Goal: Task Accomplishment & Management: Use online tool/utility

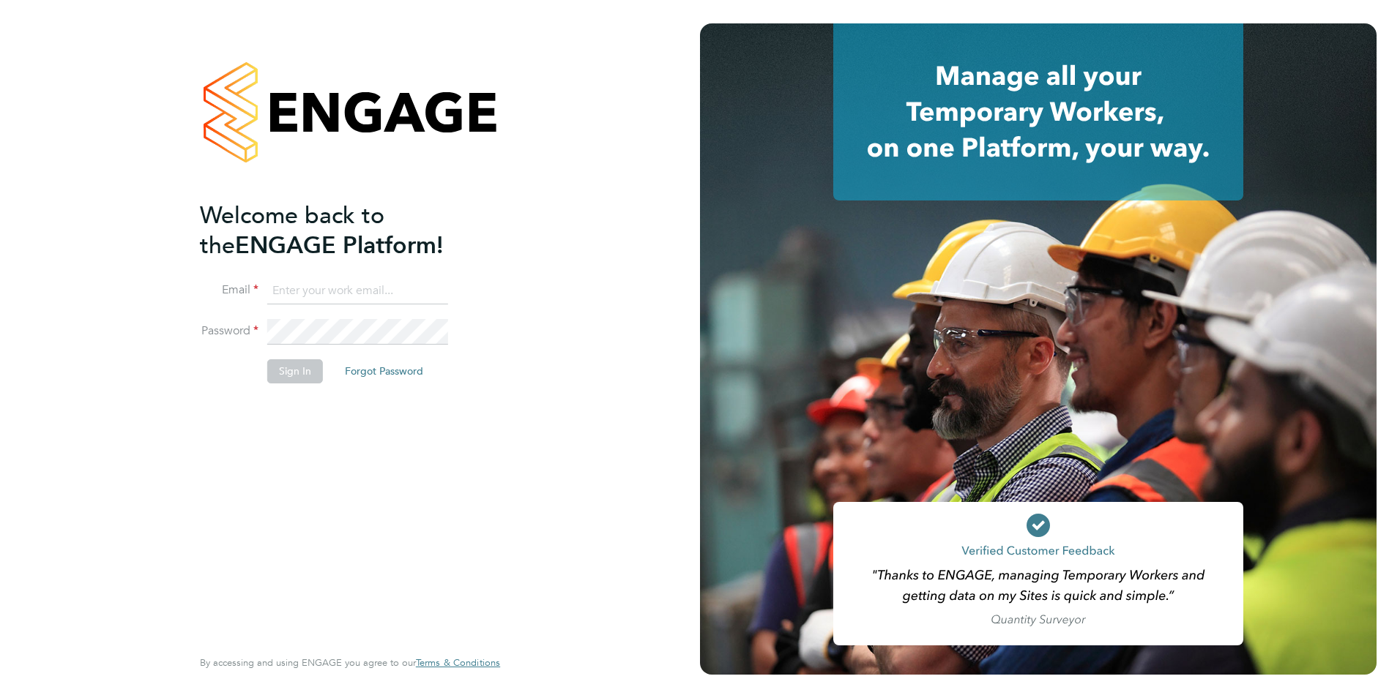
type input "[PERSON_NAME][EMAIL_ADDRESS][DOMAIN_NAME]"
click at [294, 373] on button "Sign In" at bounding box center [295, 370] width 56 height 23
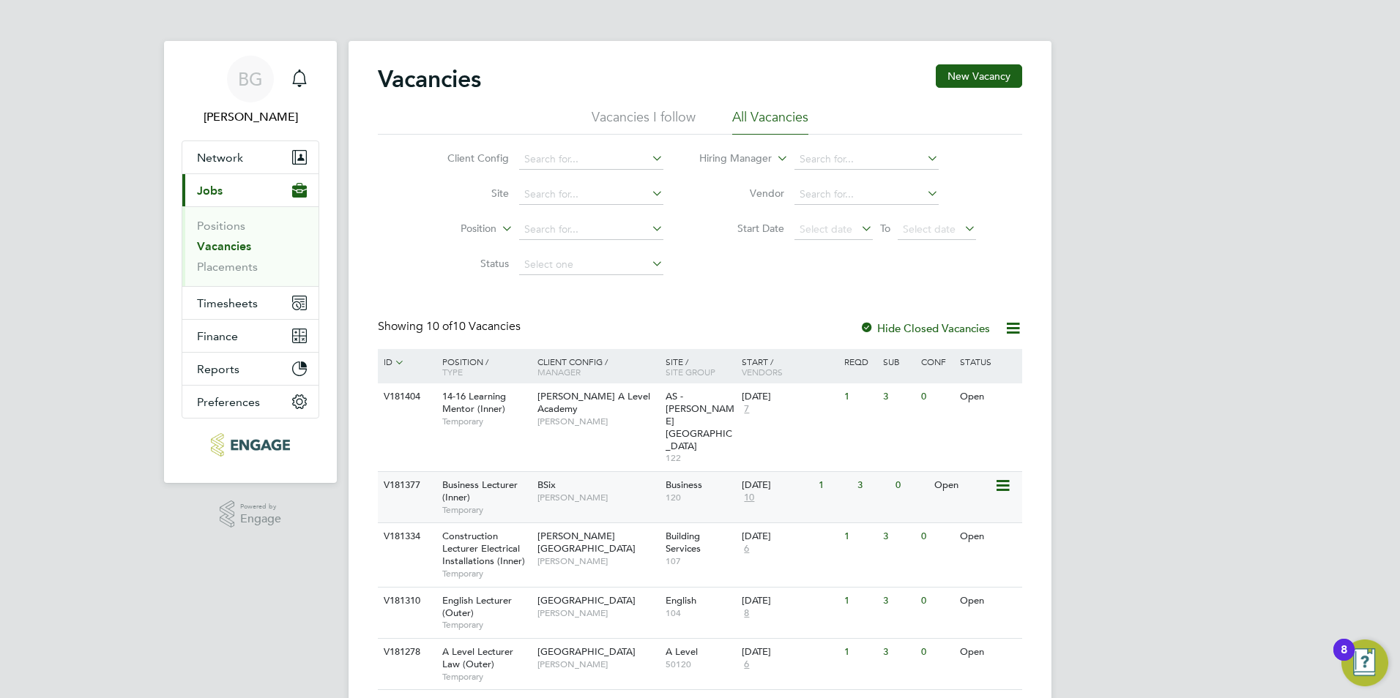
click at [643, 472] on div "BSix Kerry Baker" at bounding box center [598, 491] width 128 height 38
click at [749, 492] on span "10" at bounding box center [749, 498] width 15 height 12
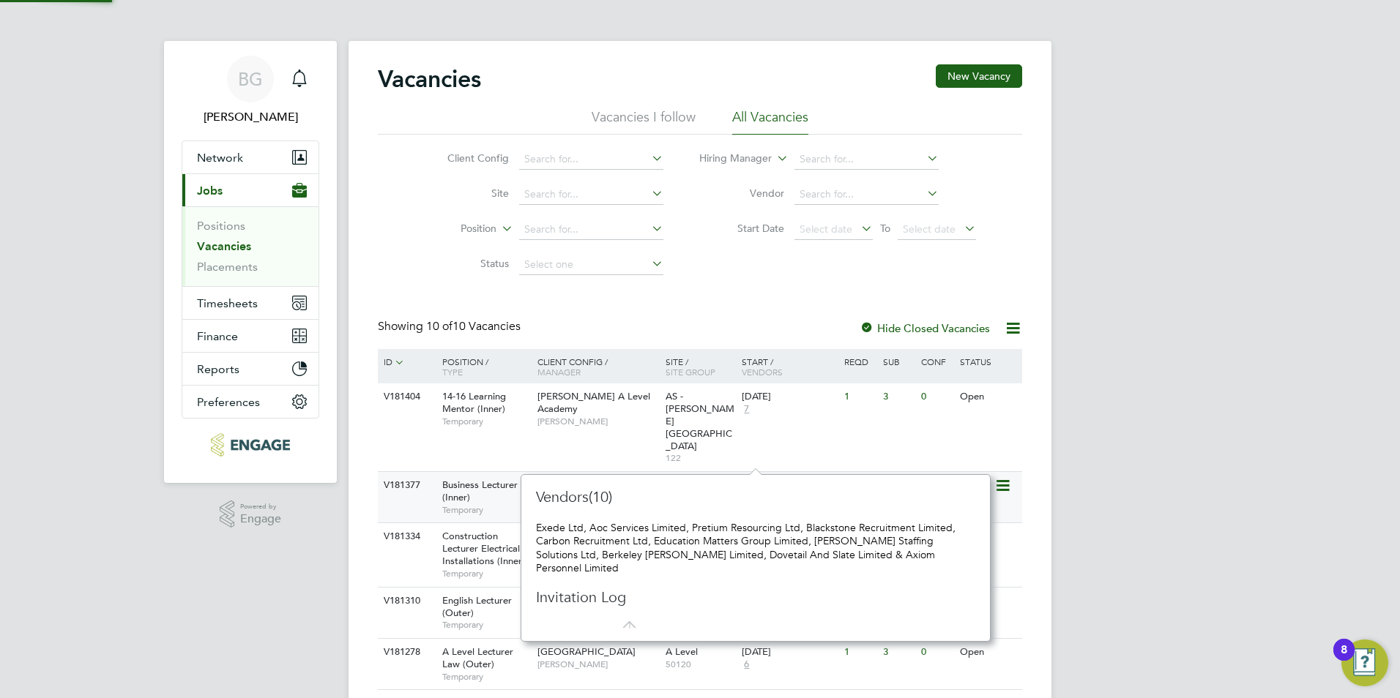
scroll to position [13, 16]
click at [749, 492] on span "10" at bounding box center [749, 498] width 15 height 12
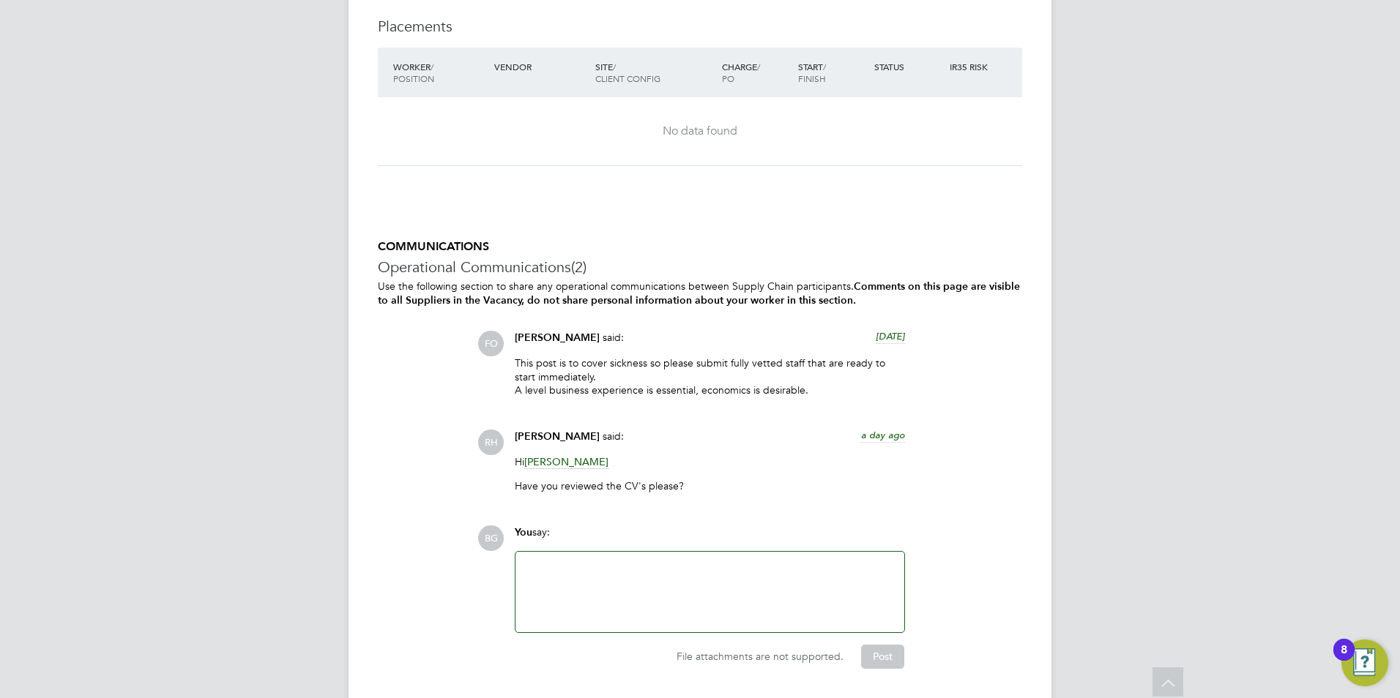
scroll to position [2129, 0]
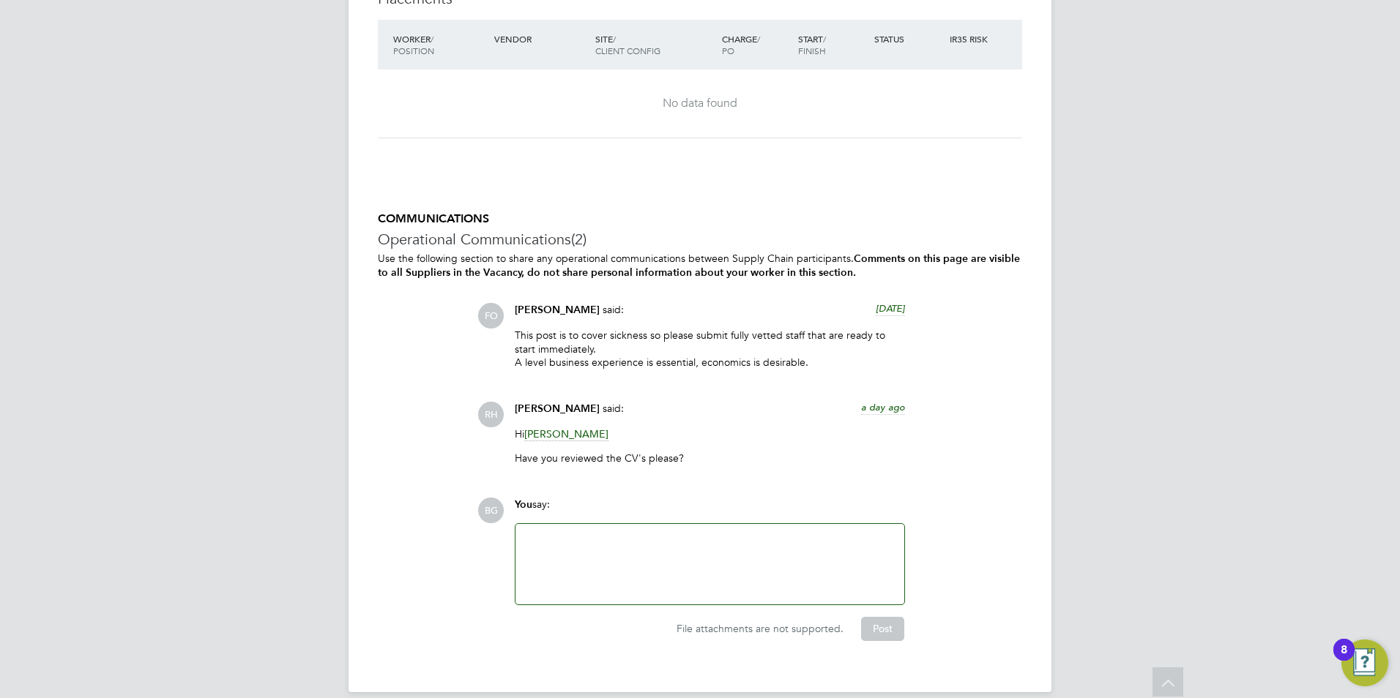
click at [693, 533] on div at bounding box center [709, 564] width 371 height 63
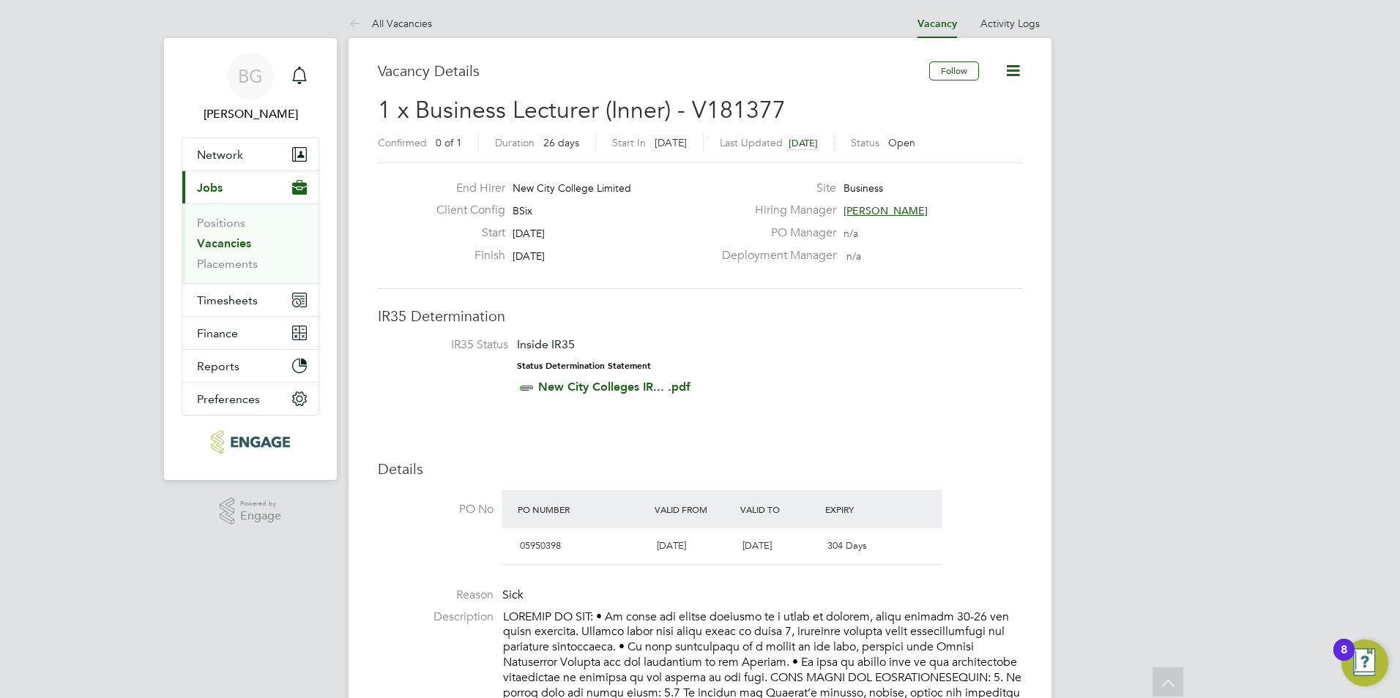
scroll to position [0, 0]
